Goal: Ask a question

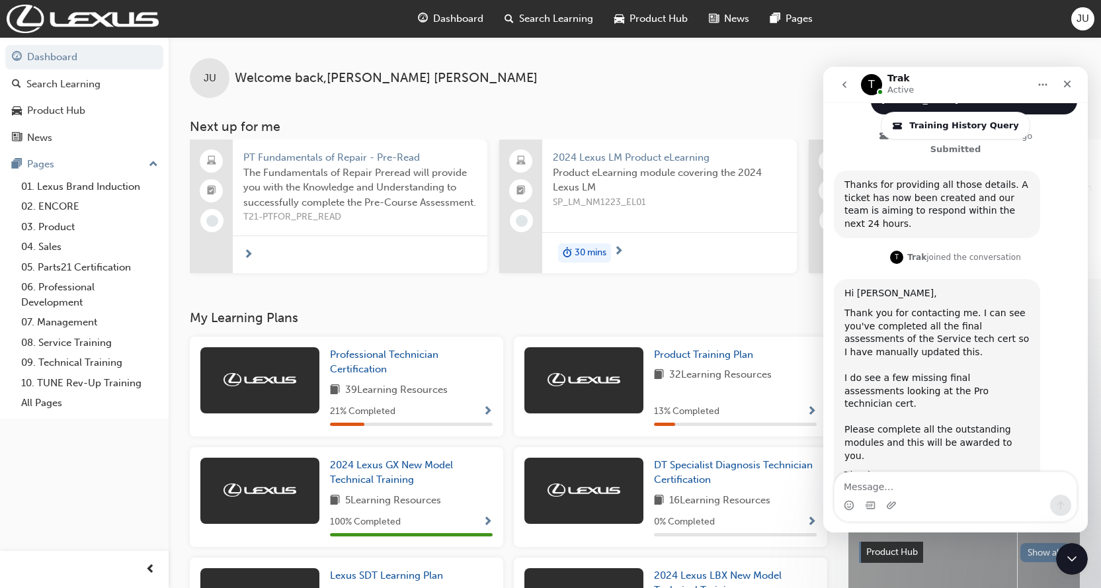
scroll to position [637, 0]
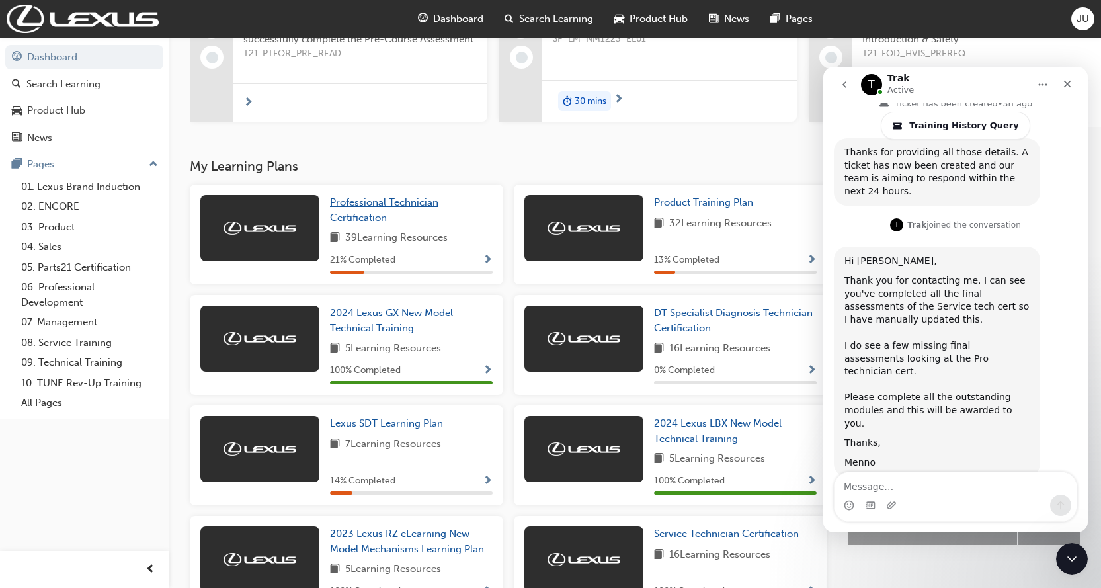
scroll to position [183, 0]
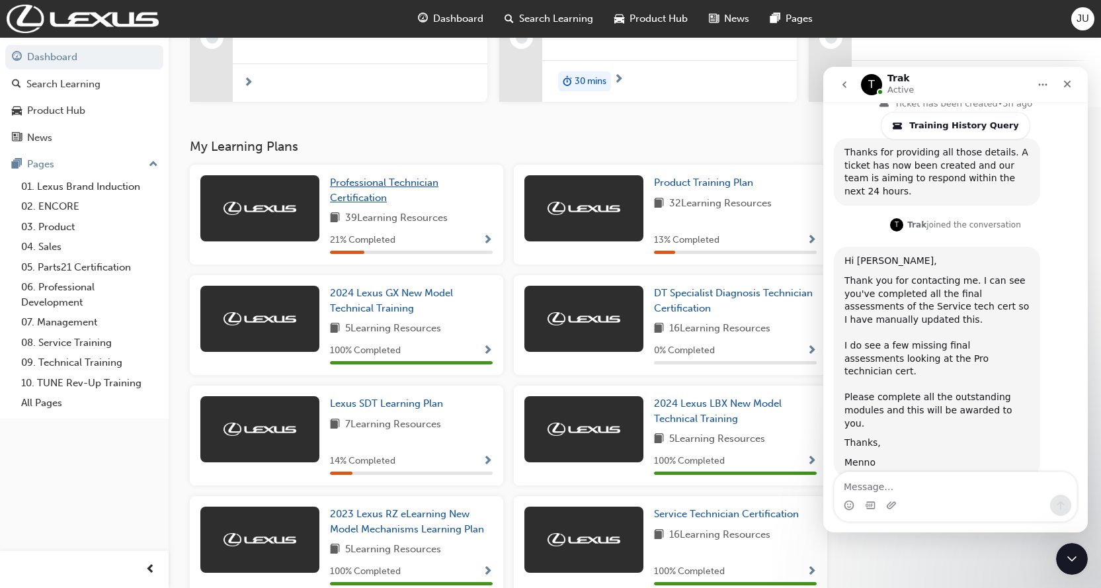
click at [368, 205] on link "Professional Technician Certification" at bounding box center [411, 190] width 163 height 30
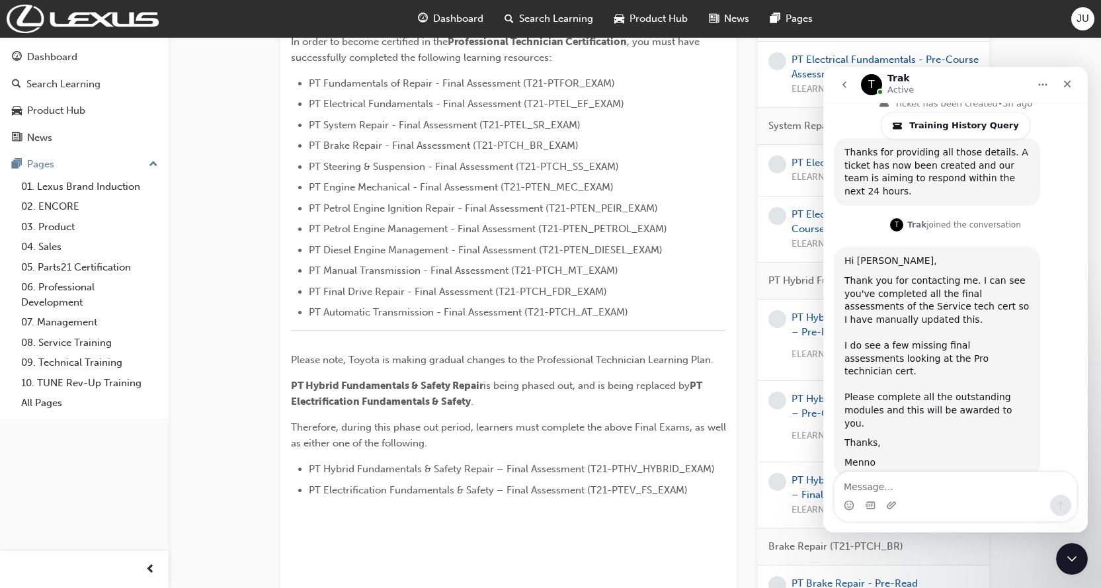
scroll to position [397, 0]
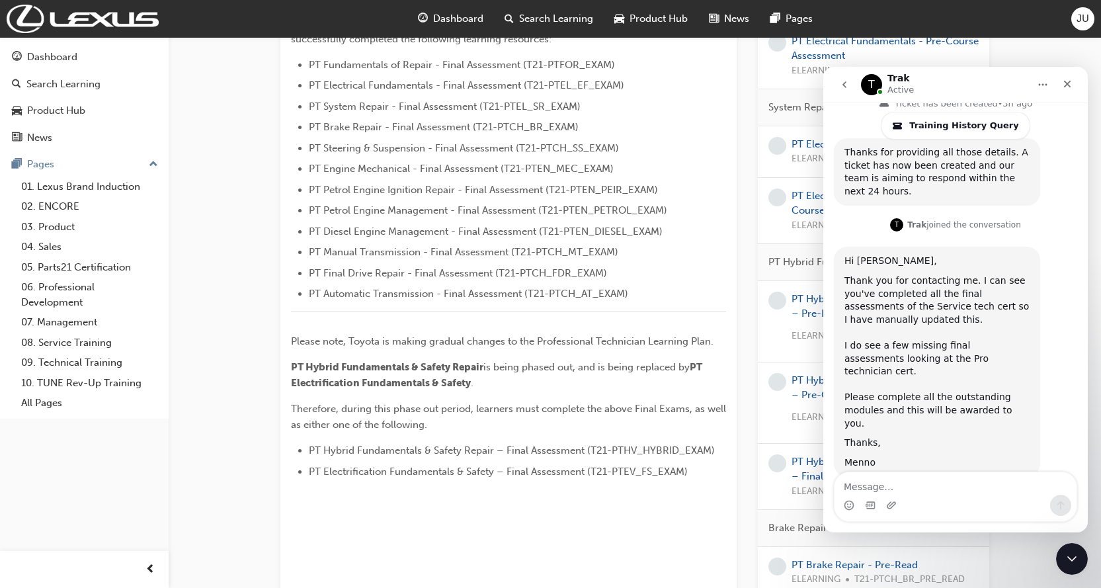
click at [933, 487] on div "Ticket has been updated • 15m ago Waiting on you" at bounding box center [955, 512] width 243 height 51
click at [929, 477] on textarea "Message…" at bounding box center [955, 483] width 242 height 22
type textarea "w"
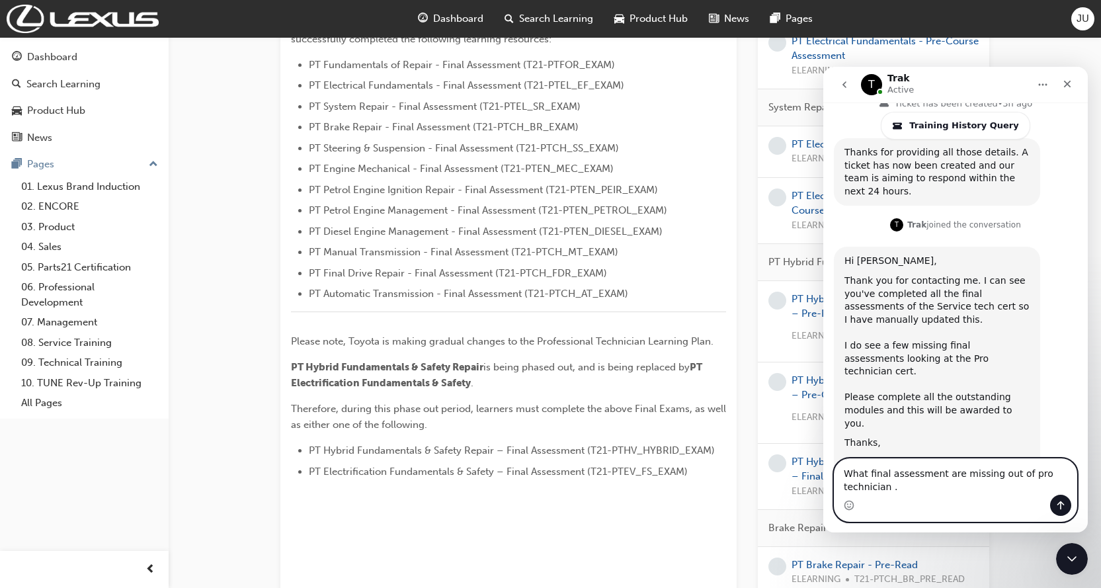
scroll to position [650, 0]
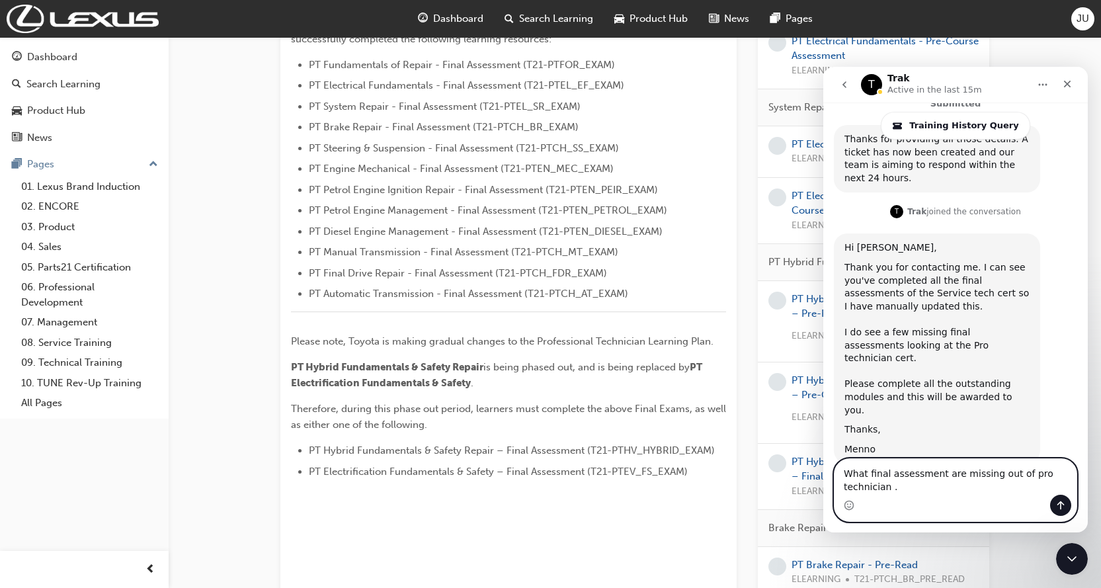
click at [888, 490] on textarea "What final assessment are missing out of pro technician ." at bounding box center [955, 477] width 242 height 36
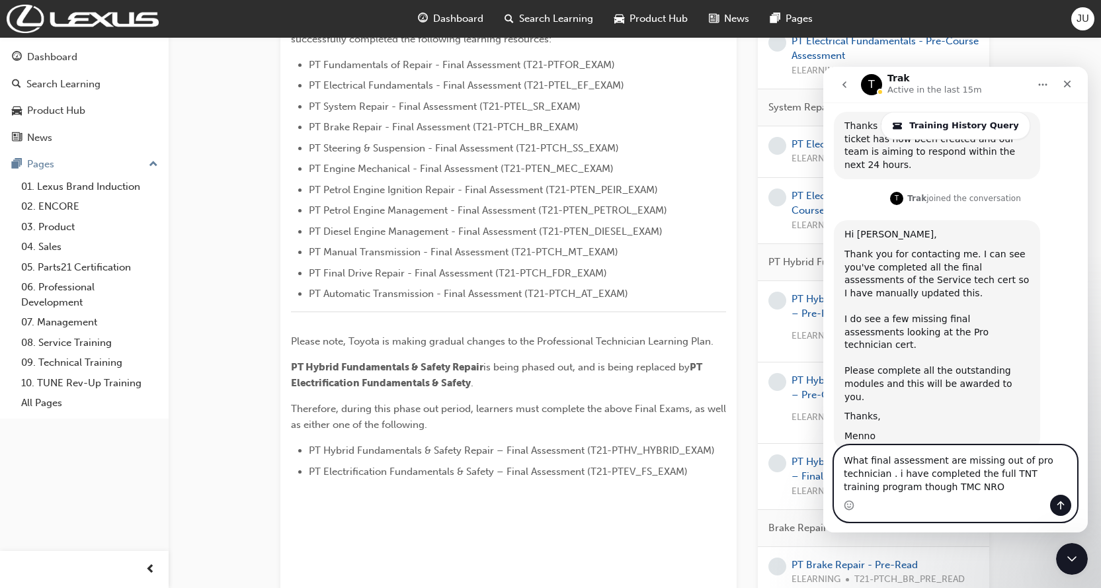
type textarea "What final assessment are missing out of pro technician . i have completed the …"
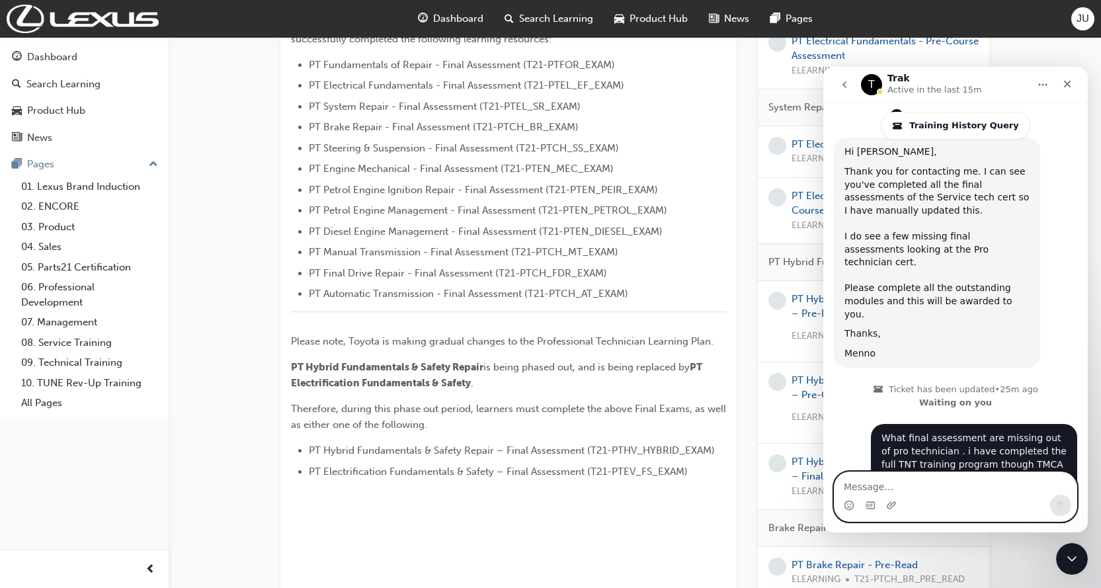
scroll to position [748, 0]
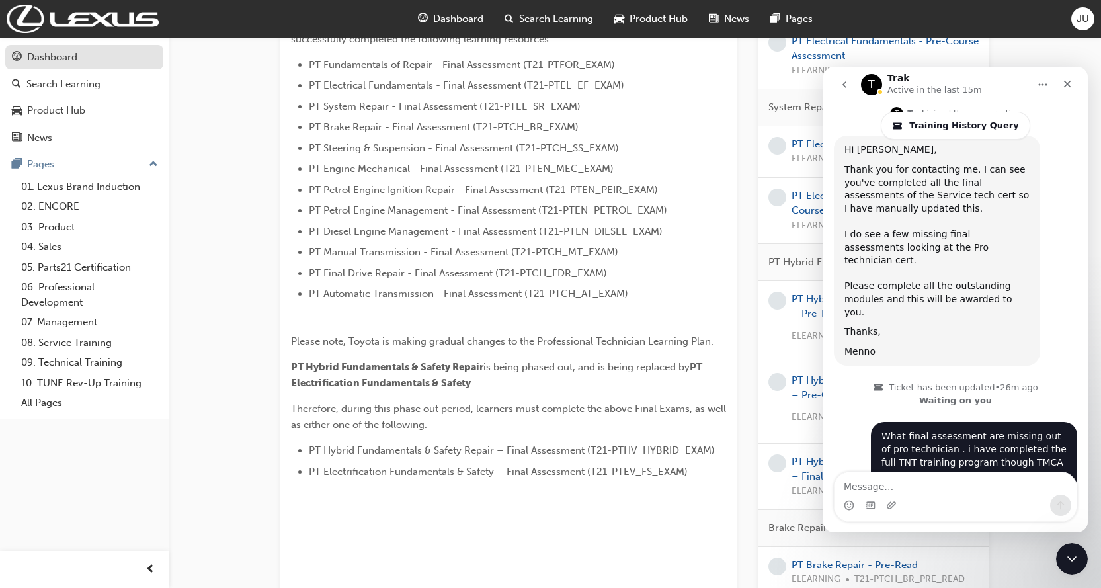
click at [47, 59] on div "Dashboard" at bounding box center [52, 57] width 50 height 15
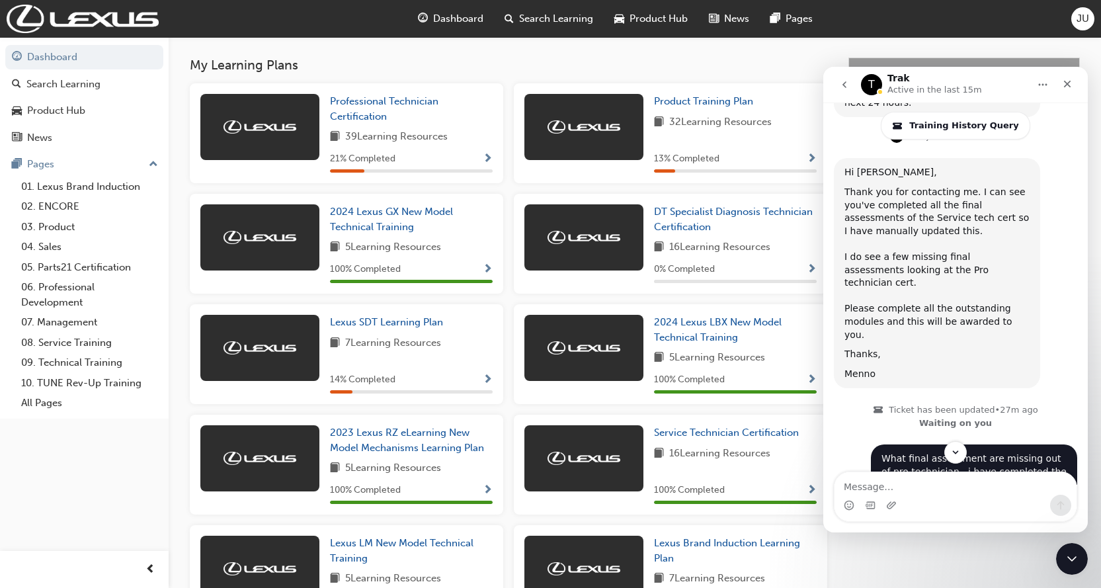
scroll to position [748, 0]
